Goal: Task Accomplishment & Management: Complete application form

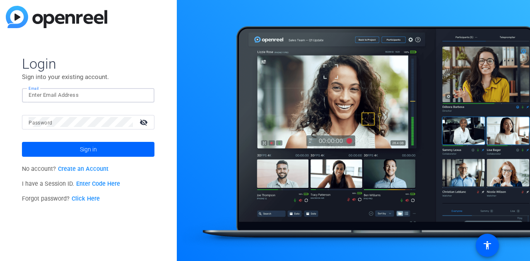
click at [57, 93] on input "Email" at bounding box center [88, 95] width 119 height 10
click at [67, 96] on input "Email" at bounding box center [88, 95] width 119 height 10
click at [79, 170] on link "Create an Account" at bounding box center [83, 169] width 50 height 7
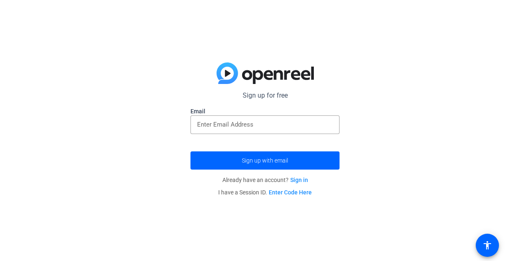
click at [242, 134] on div at bounding box center [264, 138] width 149 height 9
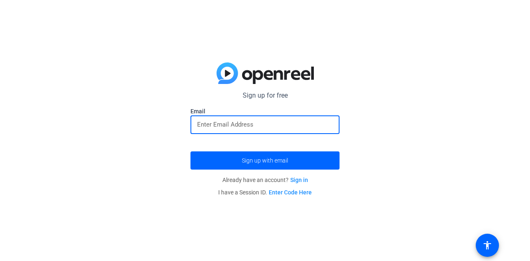
click at [247, 127] on input "email" at bounding box center [265, 125] width 136 height 10
type input "[PERSON_NAME][EMAIL_ADDRESS][DOMAIN_NAME]"
click at [190, 151] on button "Sign up with email" at bounding box center [264, 160] width 149 height 18
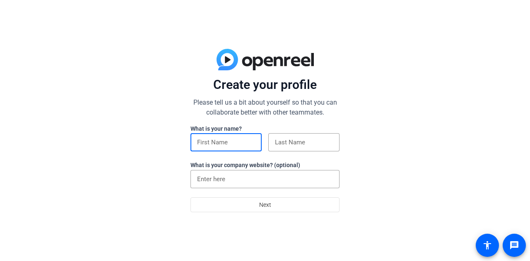
click at [231, 140] on input at bounding box center [226, 142] width 58 height 10
type input "Joe McIntyre"
click at [230, 181] on input at bounding box center [265, 179] width 136 height 10
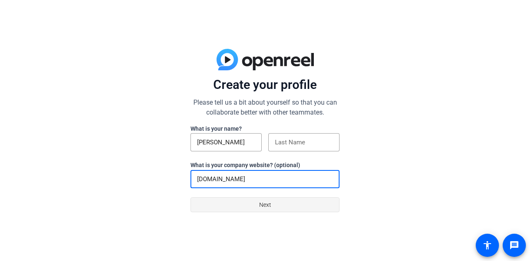
type input "gobraithwaite.com"
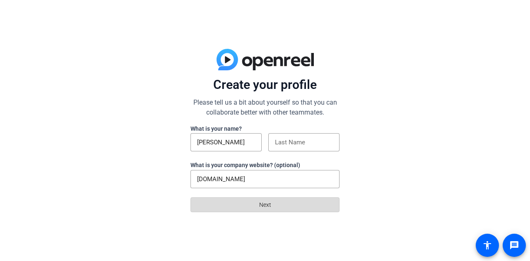
click at [267, 207] on span "Next" at bounding box center [265, 205] width 12 height 16
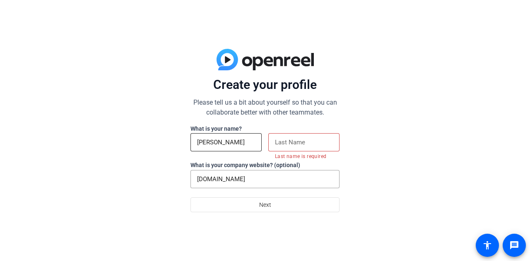
click at [231, 137] on div "Joe McIntyre" at bounding box center [226, 142] width 58 height 18
type input "Joe"
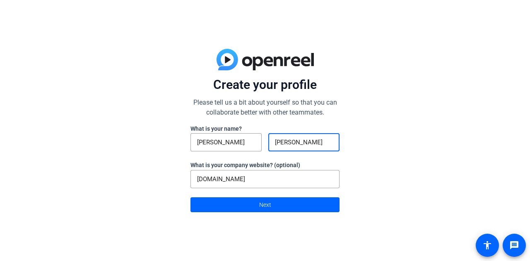
type input "McIntyre"
click at [133, 151] on div "Create your profile Please tell us a bit about yourself so that you can collabo…" at bounding box center [265, 130] width 530 height 261
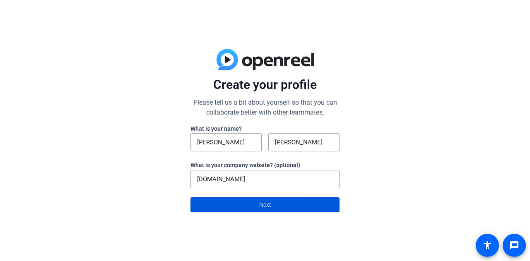
click at [213, 206] on span at bounding box center [265, 205] width 148 height 20
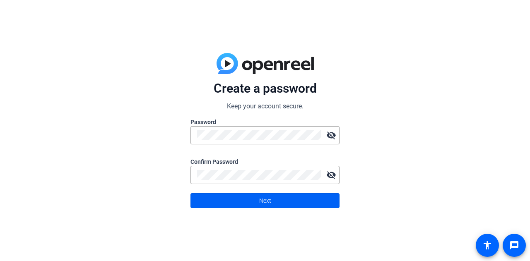
click at [223, 196] on span at bounding box center [265, 201] width 148 height 20
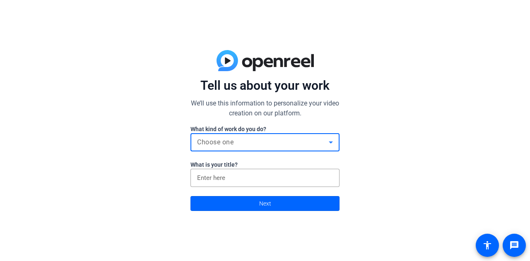
click at [202, 140] on span "Choose one" at bounding box center [215, 142] width 36 height 8
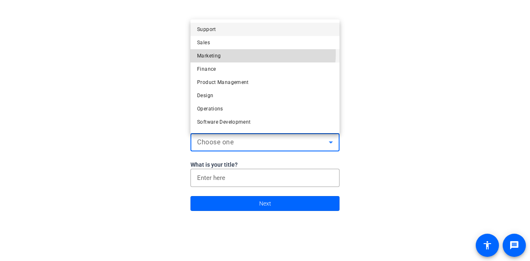
click at [219, 53] on span "Marketing" at bounding box center [209, 56] width 24 height 10
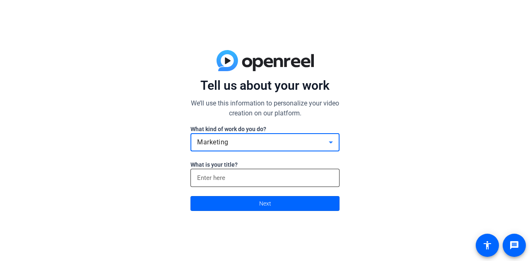
click at [232, 182] on input at bounding box center [265, 178] width 136 height 10
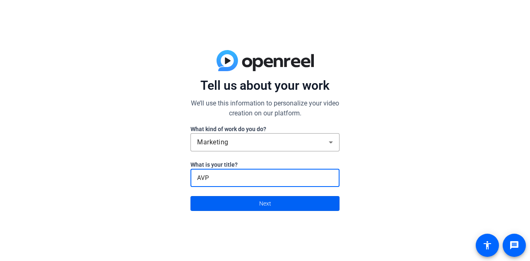
type input "AVP"
click at [227, 206] on span at bounding box center [265, 204] width 148 height 20
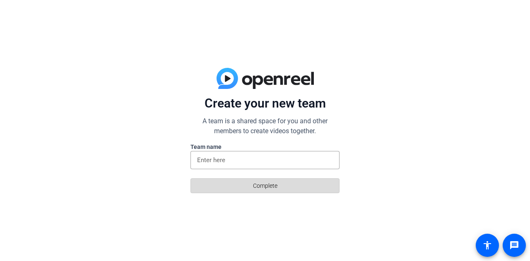
click at [232, 189] on span at bounding box center [265, 186] width 148 height 20
click at [236, 189] on span at bounding box center [265, 186] width 148 height 20
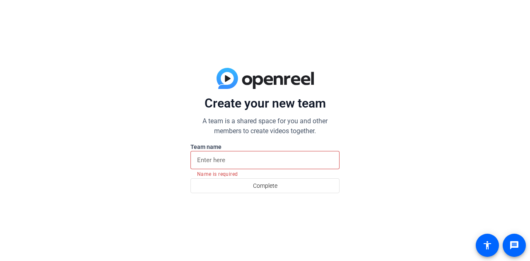
click at [246, 160] on input at bounding box center [265, 160] width 136 height 10
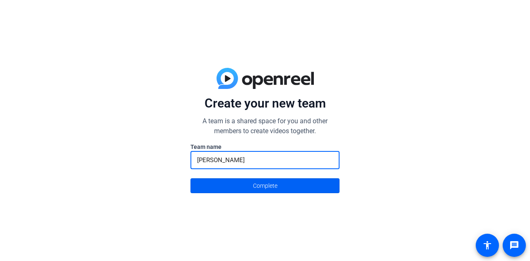
type input "Braithwaite"
click at [264, 182] on span "Complete" at bounding box center [265, 186] width 24 height 16
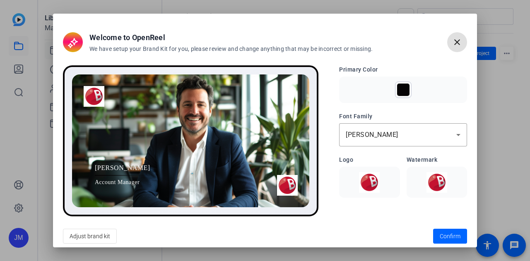
click at [460, 41] on mat-icon "close" at bounding box center [457, 42] width 10 height 10
